Goal: Information Seeking & Learning: Learn about a topic

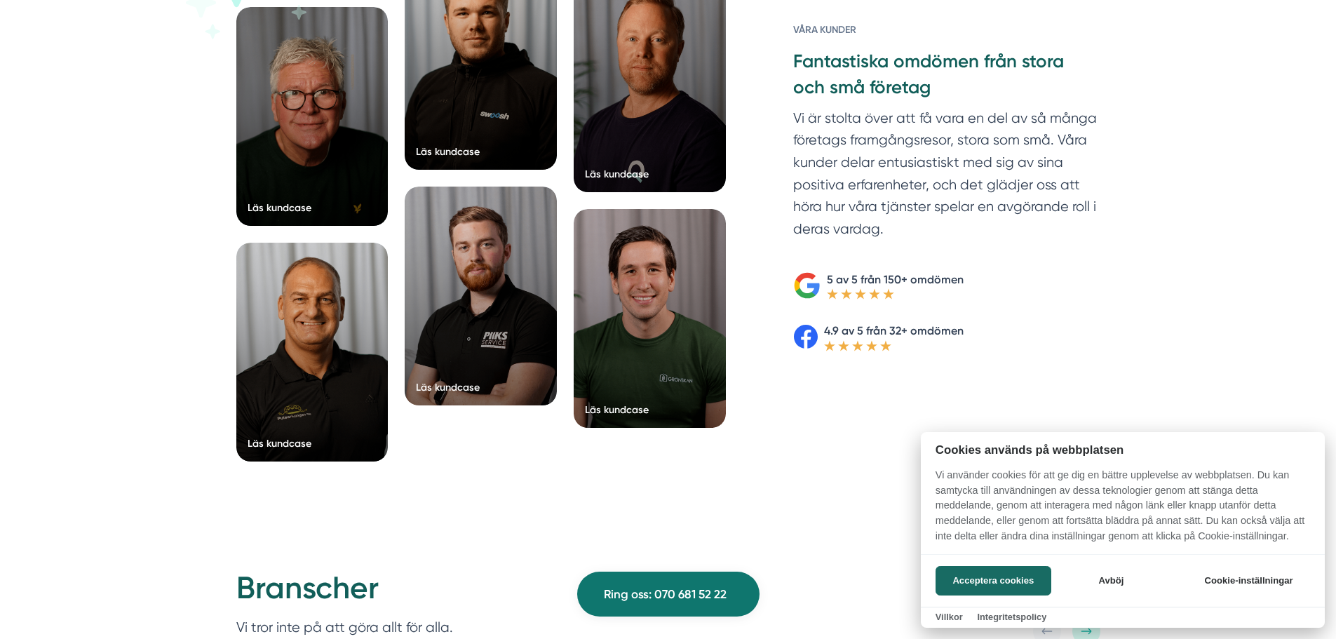
scroll to position [2337, 0]
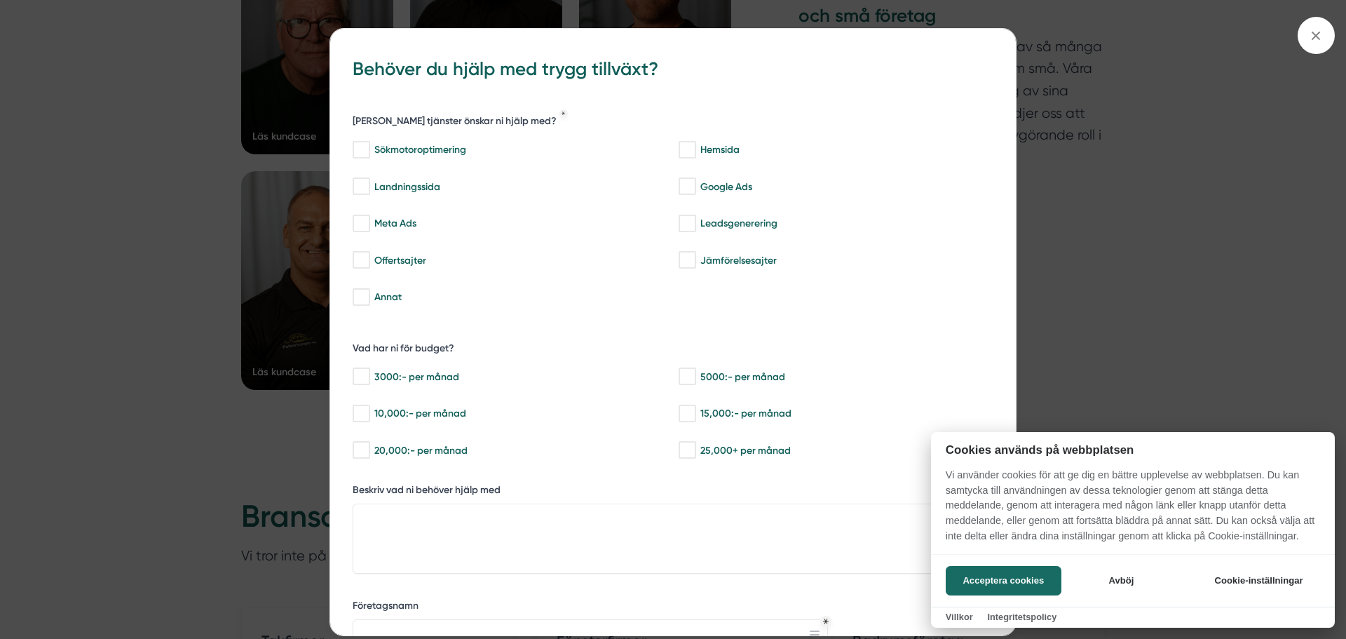
click at [1318, 33] on div at bounding box center [673, 319] width 1346 height 639
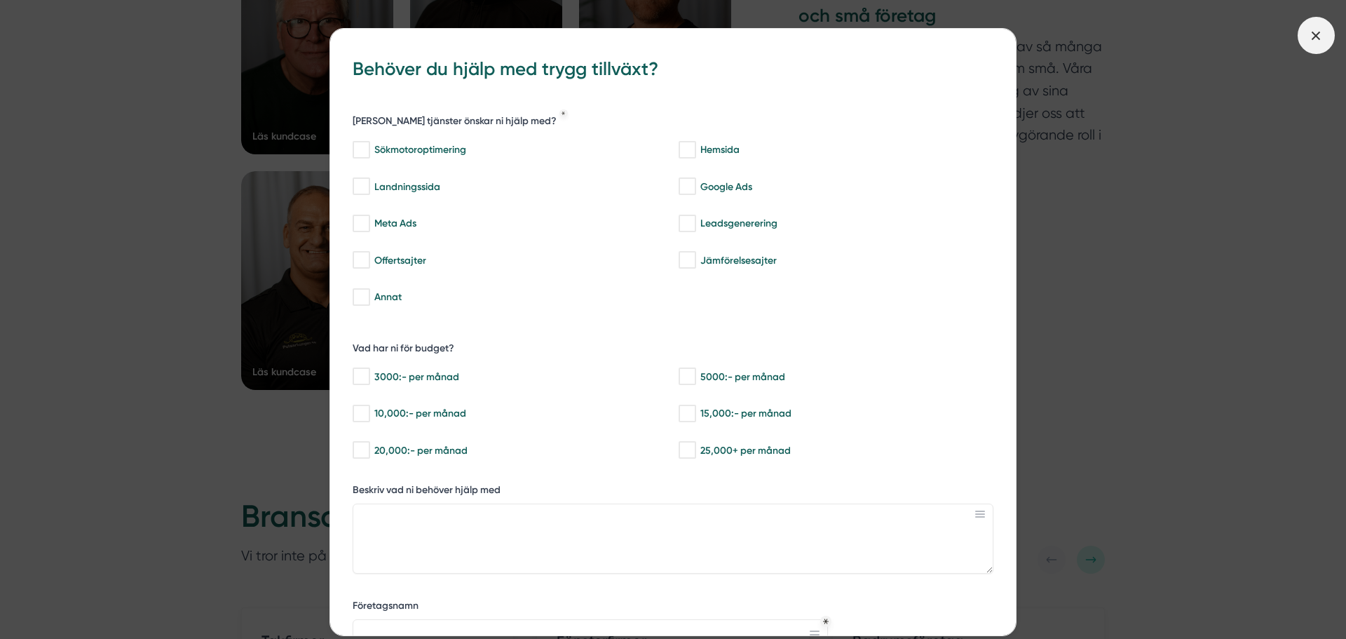
click at [1316, 37] on line at bounding box center [1317, 36] width 8 height 8
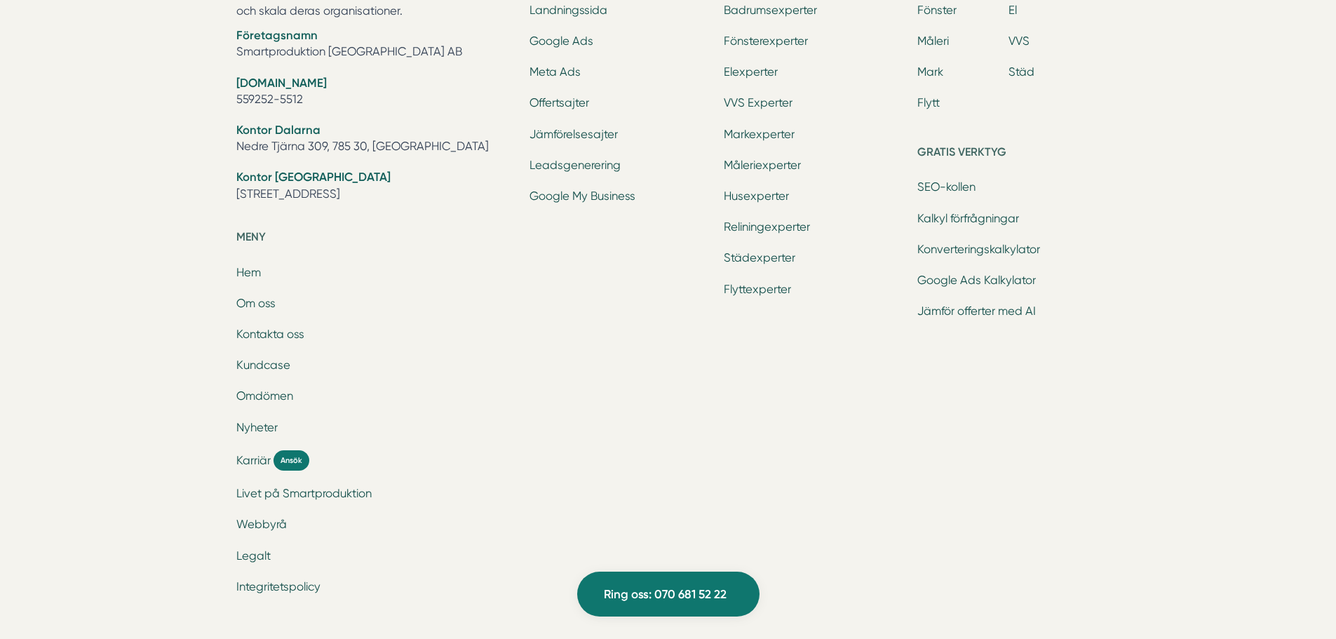
scroll to position [4675, 0]
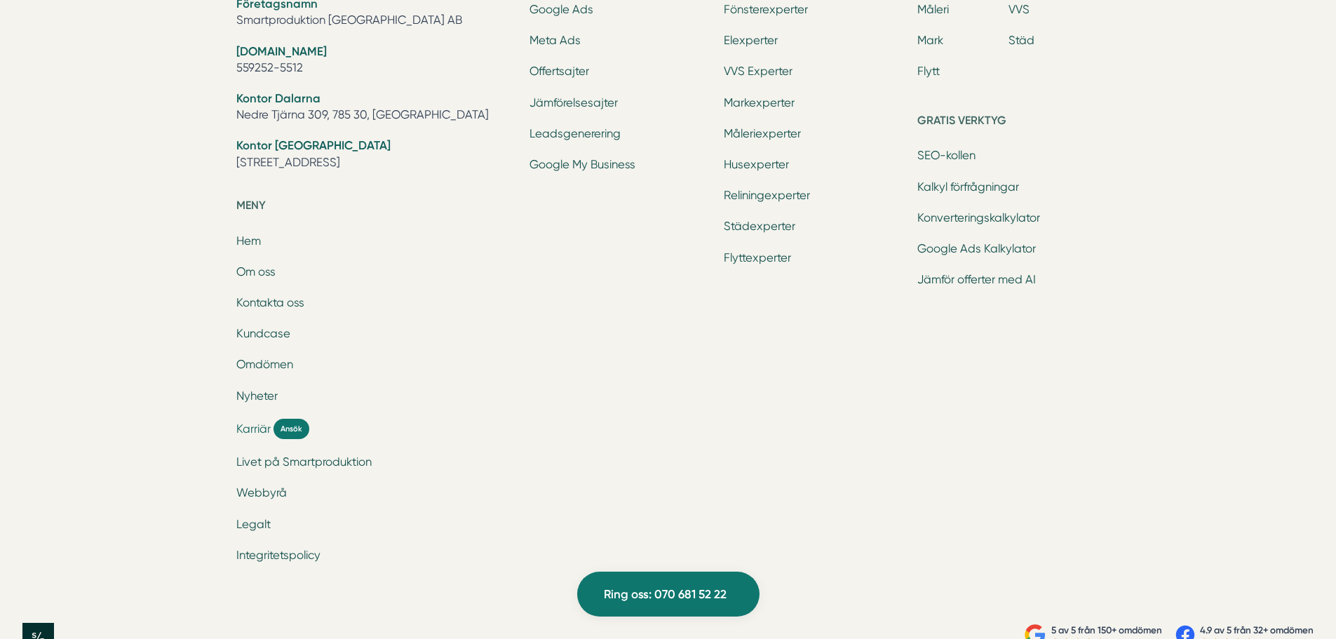
click at [252, 431] on span "Karriär" at bounding box center [253, 429] width 34 height 16
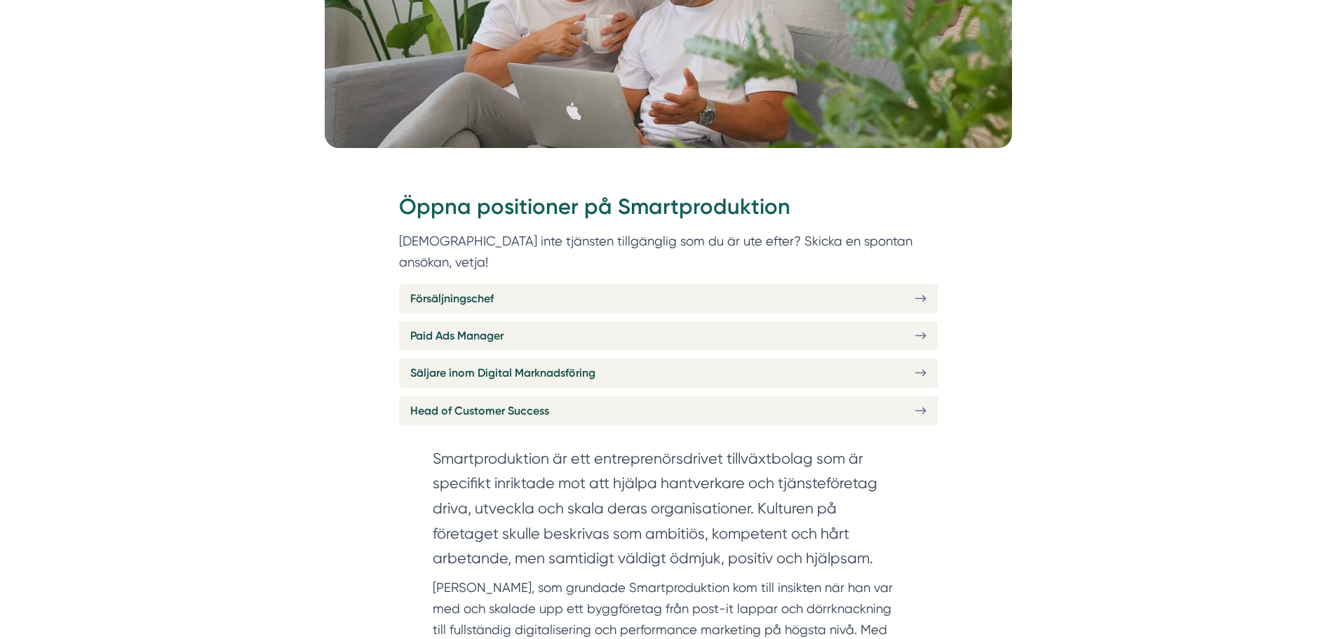
scroll to position [468, 0]
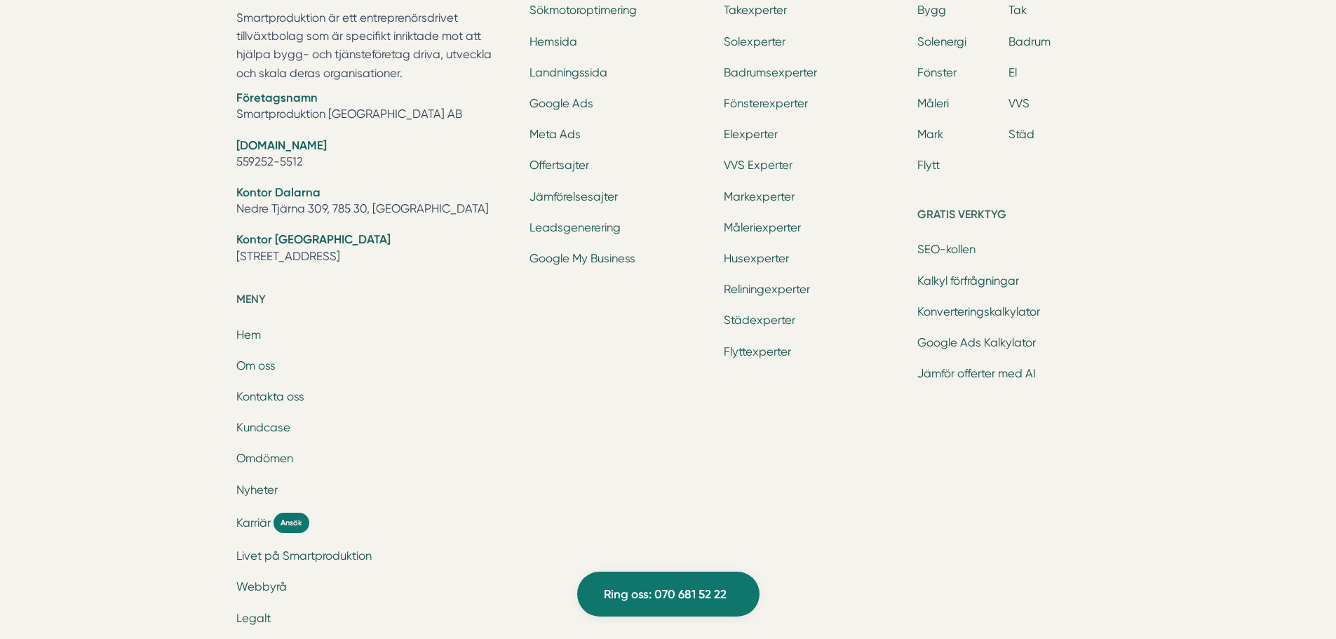
scroll to position [4713, 0]
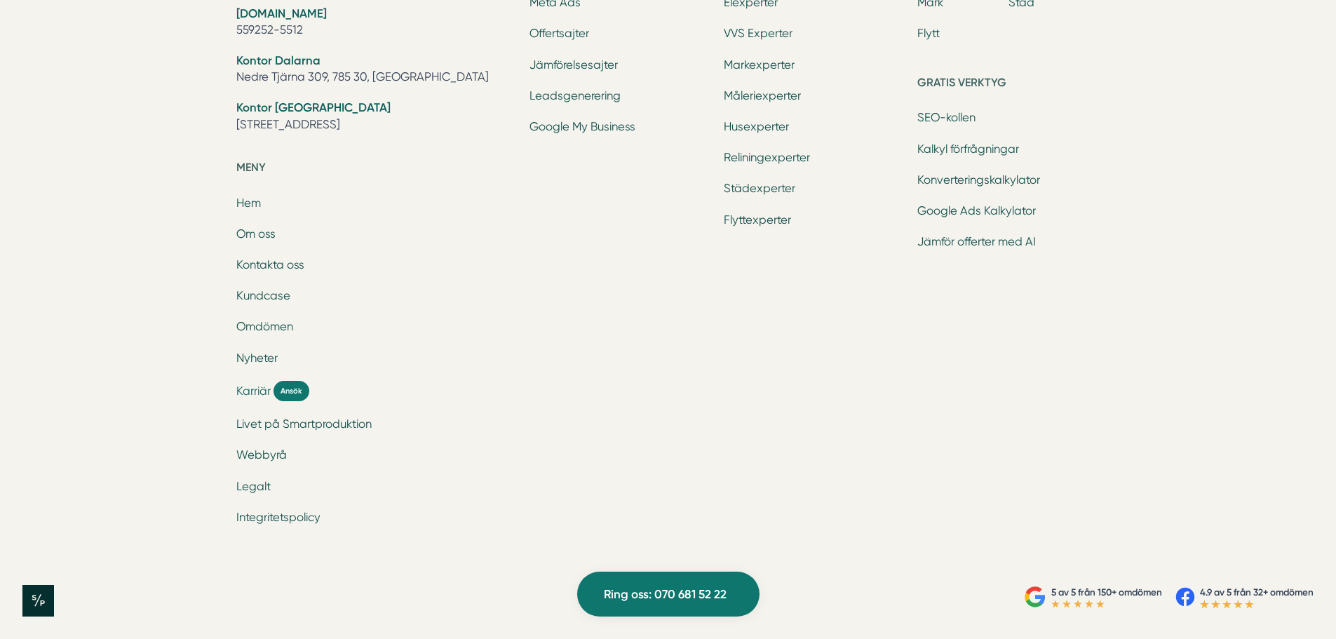
click at [242, 389] on span "Karriär" at bounding box center [253, 391] width 34 height 16
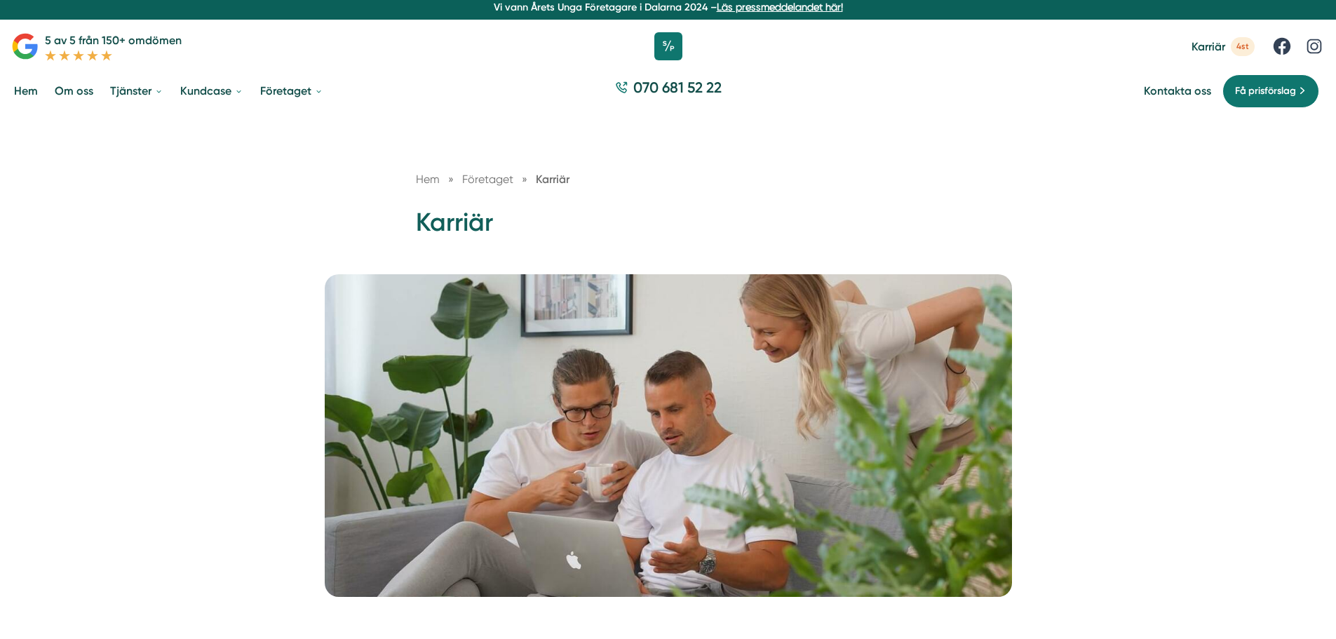
scroll to position [561, 0]
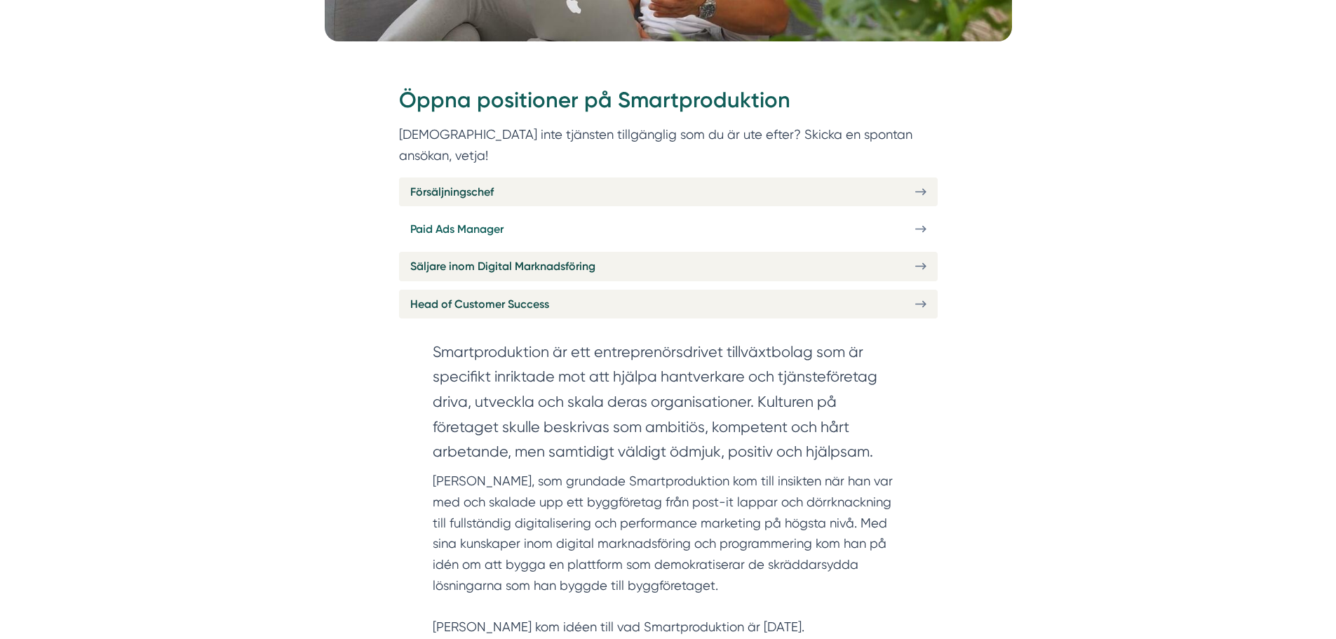
click at [820, 215] on link "Paid Ads Manager" at bounding box center [668, 229] width 539 height 29
